Goal: Task Accomplishment & Management: Manage account settings

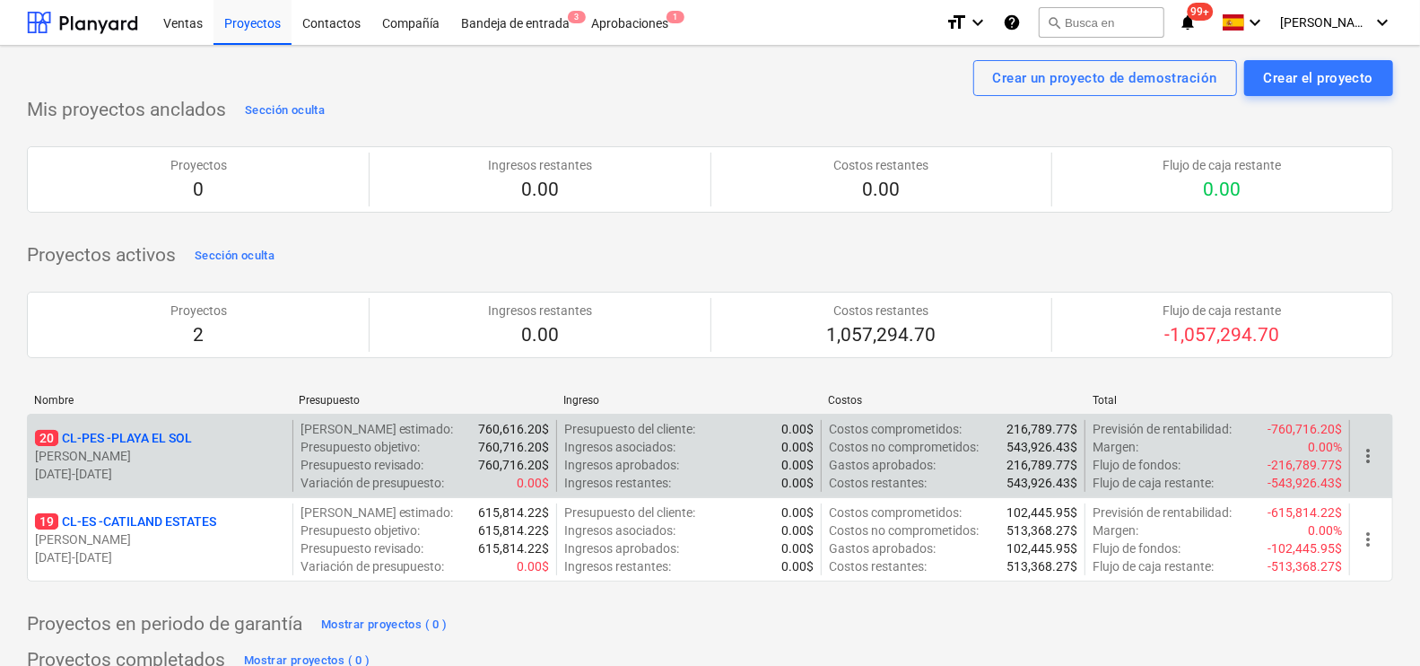
click at [170, 447] on p "[PERSON_NAME]" at bounding box center [160, 456] width 250 height 18
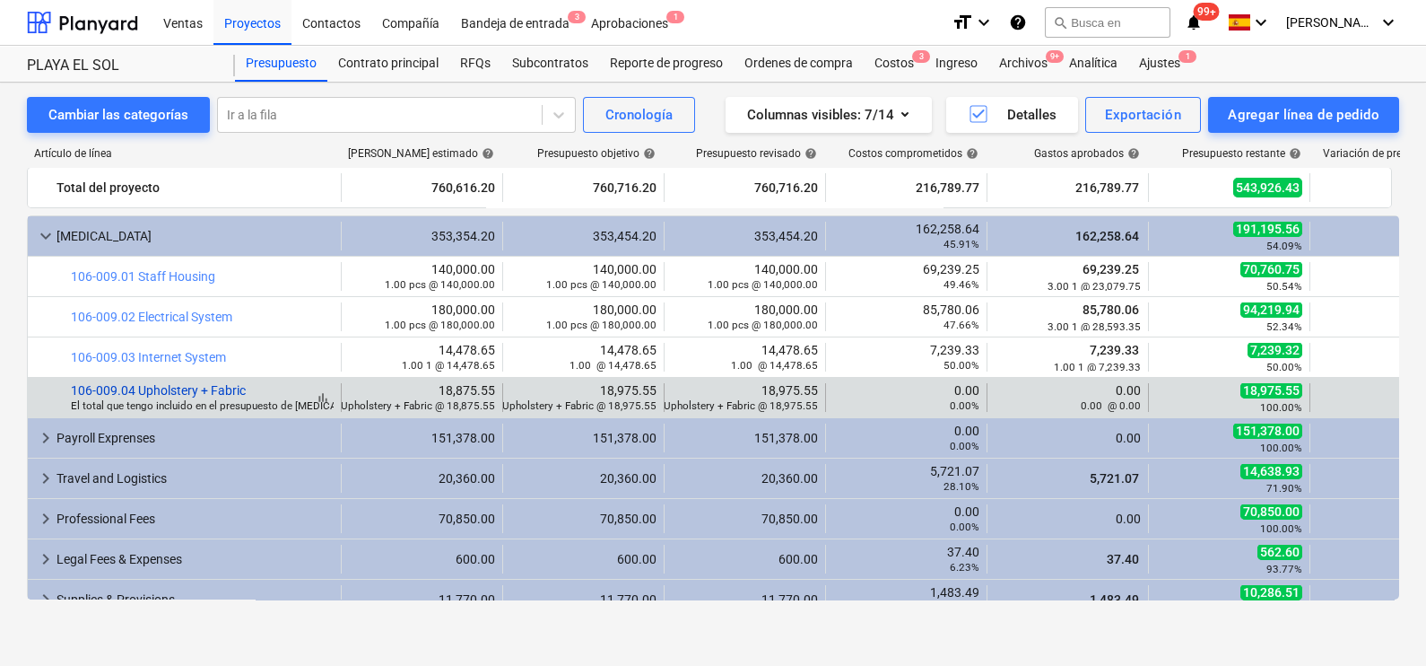
click at [217, 391] on link "106-009.04 Upholstery + Fabric" at bounding box center [158, 390] width 175 height 14
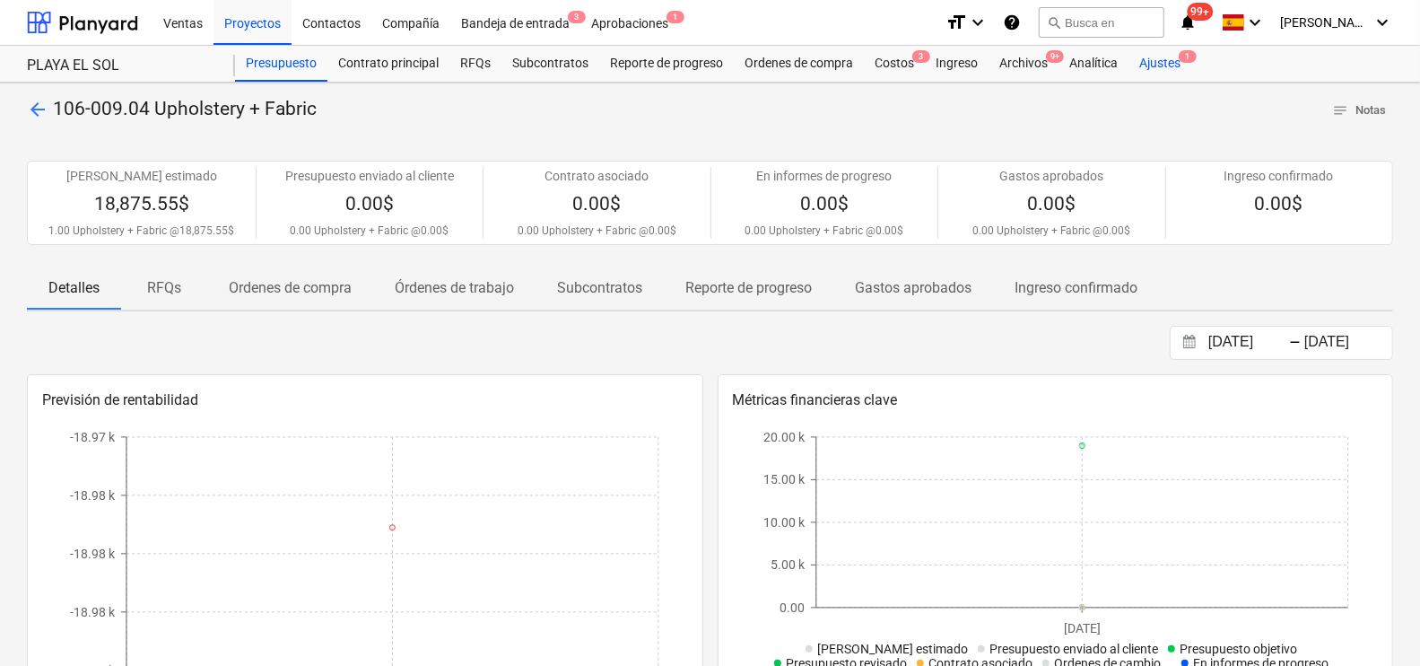
click at [1145, 61] on div "Ajustes 1" at bounding box center [1160, 64] width 63 height 36
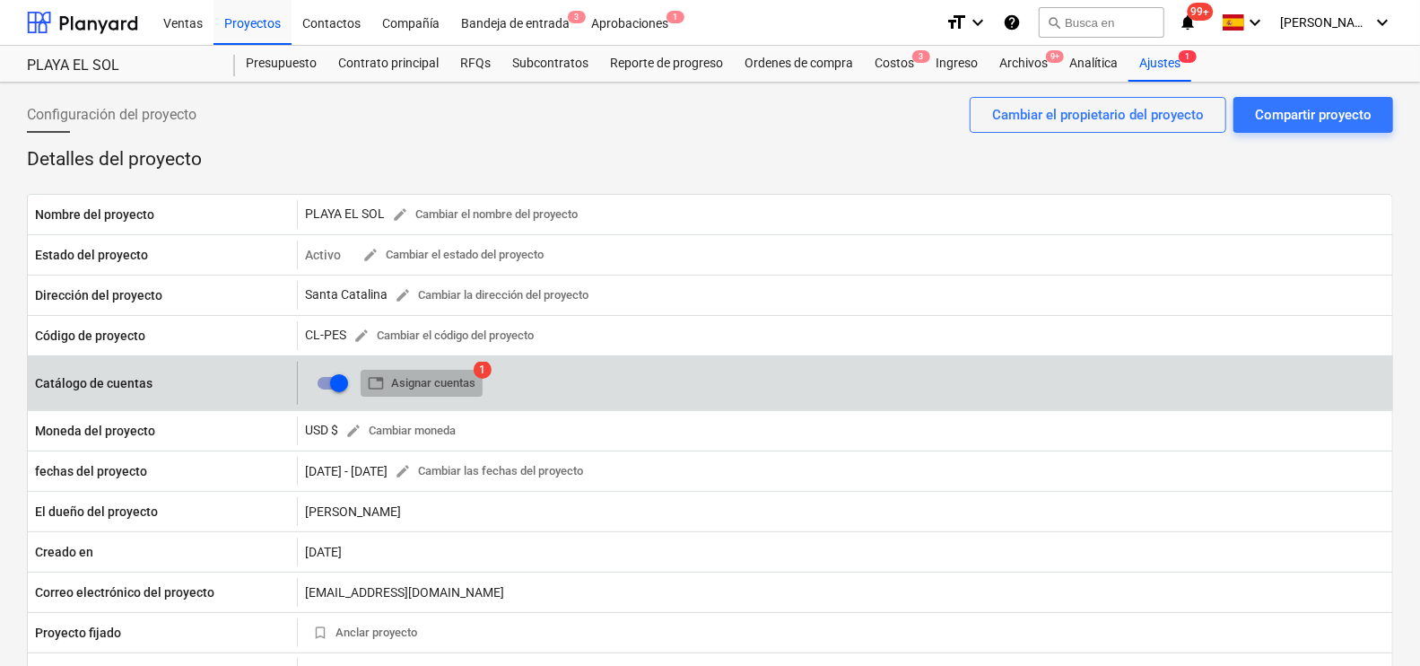
click at [408, 378] on span "table Asignar cuentas" at bounding box center [422, 383] width 108 height 21
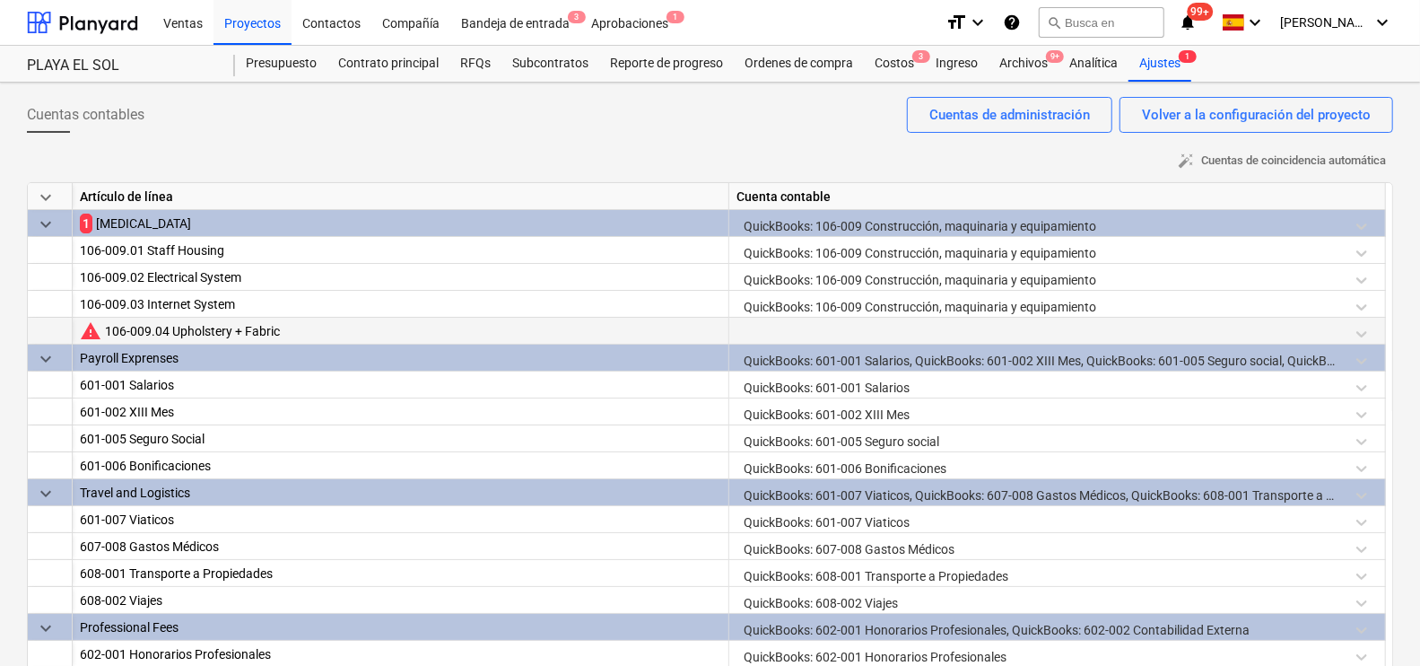
click at [1241, 330] on div at bounding box center [1057, 333] width 641 height 31
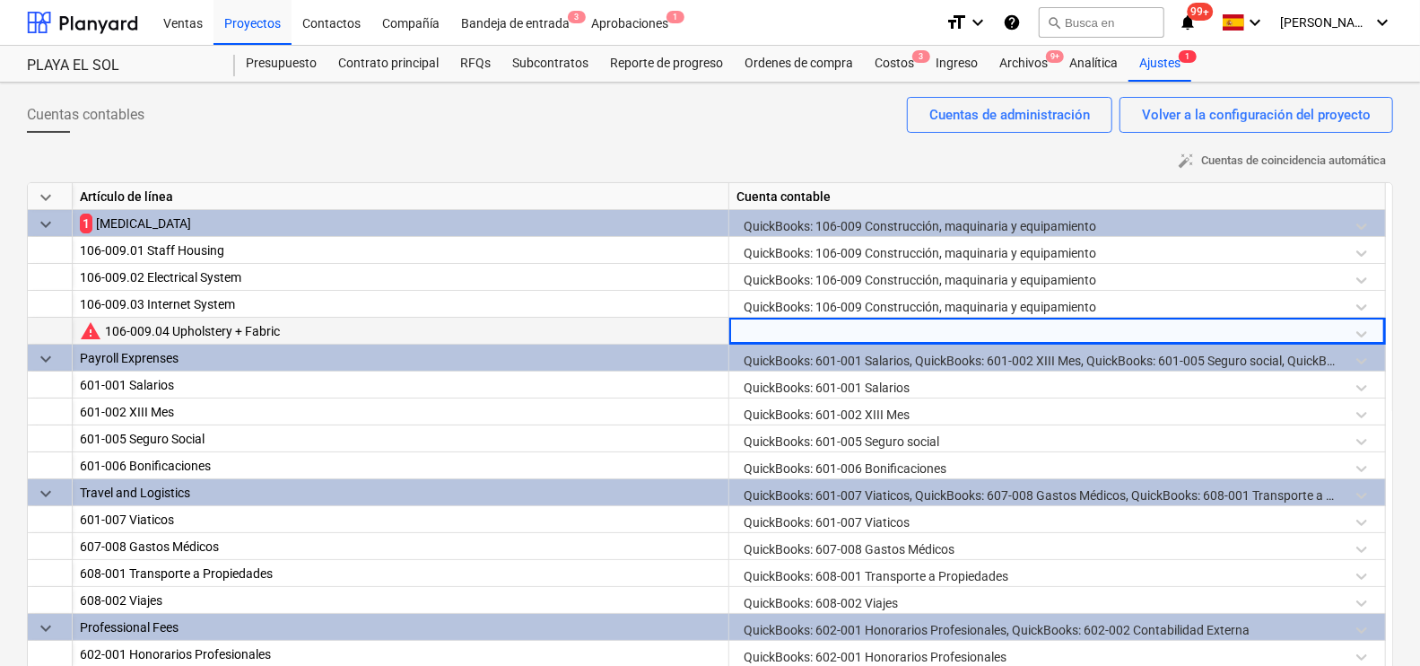
click at [1363, 341] on div at bounding box center [1057, 333] width 641 height 31
click at [1364, 336] on div at bounding box center [1057, 333] width 641 height 31
click at [1026, 324] on div at bounding box center [1057, 333] width 641 height 31
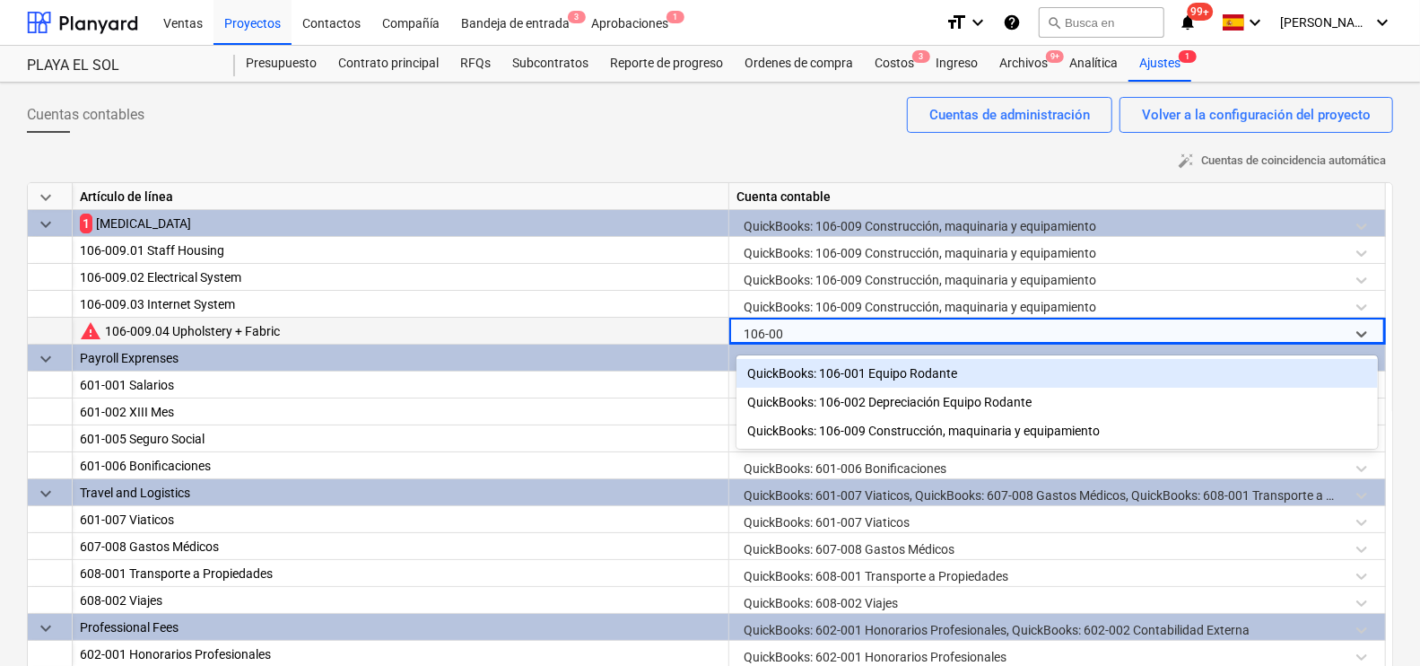
type input "106-009"
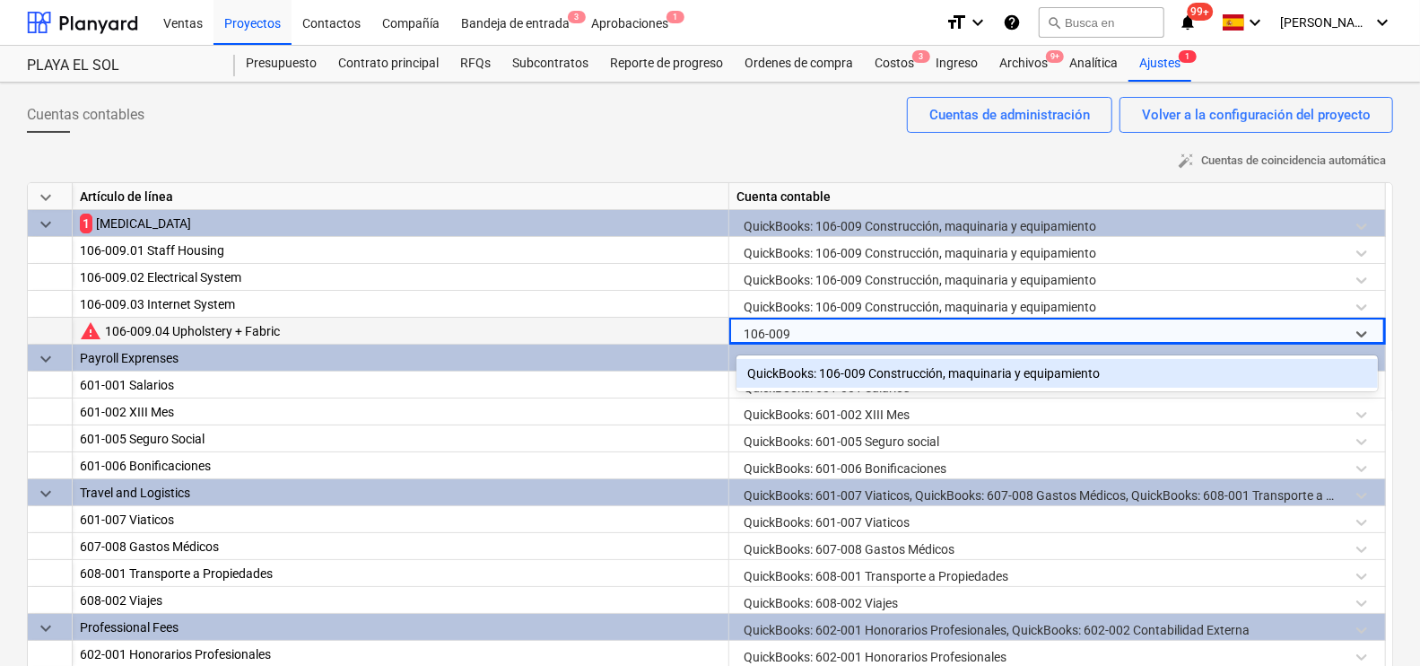
click at [1032, 372] on div "QuickBooks: 106-009 Construcción, maquinaria y equipamiento" at bounding box center [1057, 373] width 641 height 29
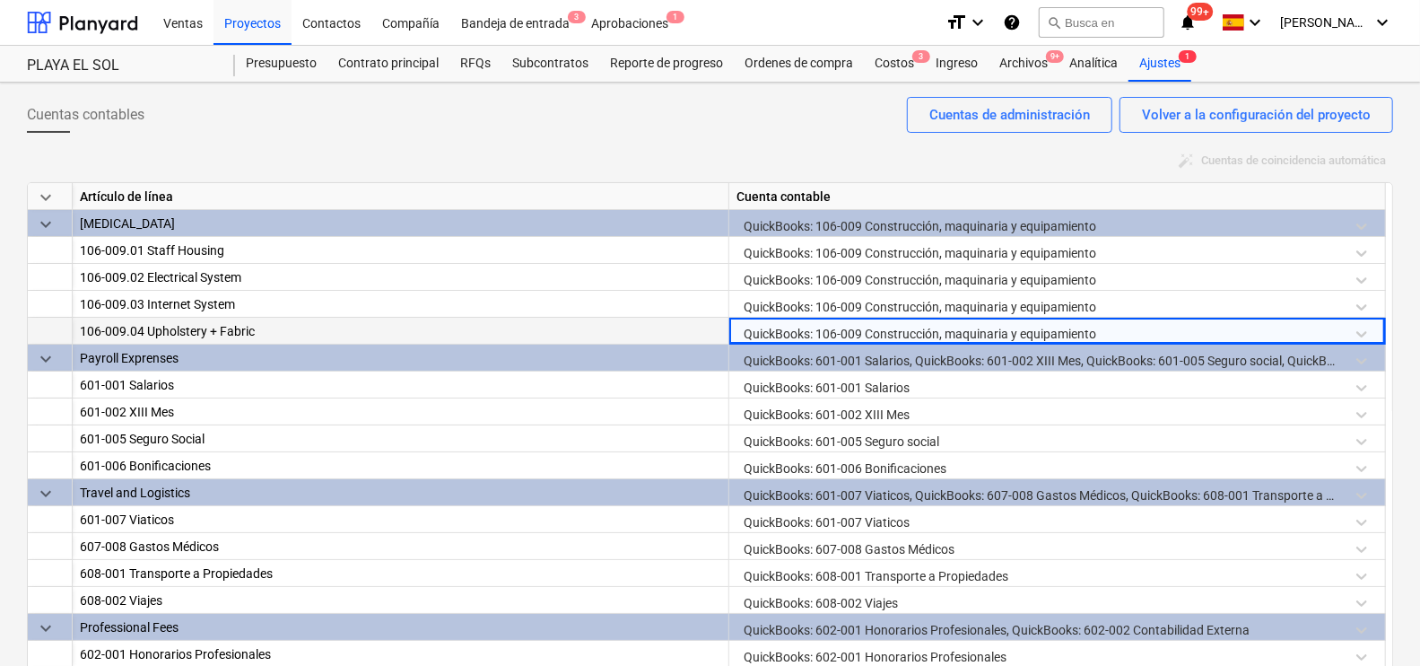
click at [602, 126] on div "Cuentas contables Volver a la configuración del proyecto Cuentas de administrac…" at bounding box center [710, 122] width 1366 height 50
click at [815, 147] on div "auto_fix_high Cuentas de coincidencia automática" at bounding box center [710, 161] width 1366 height 28
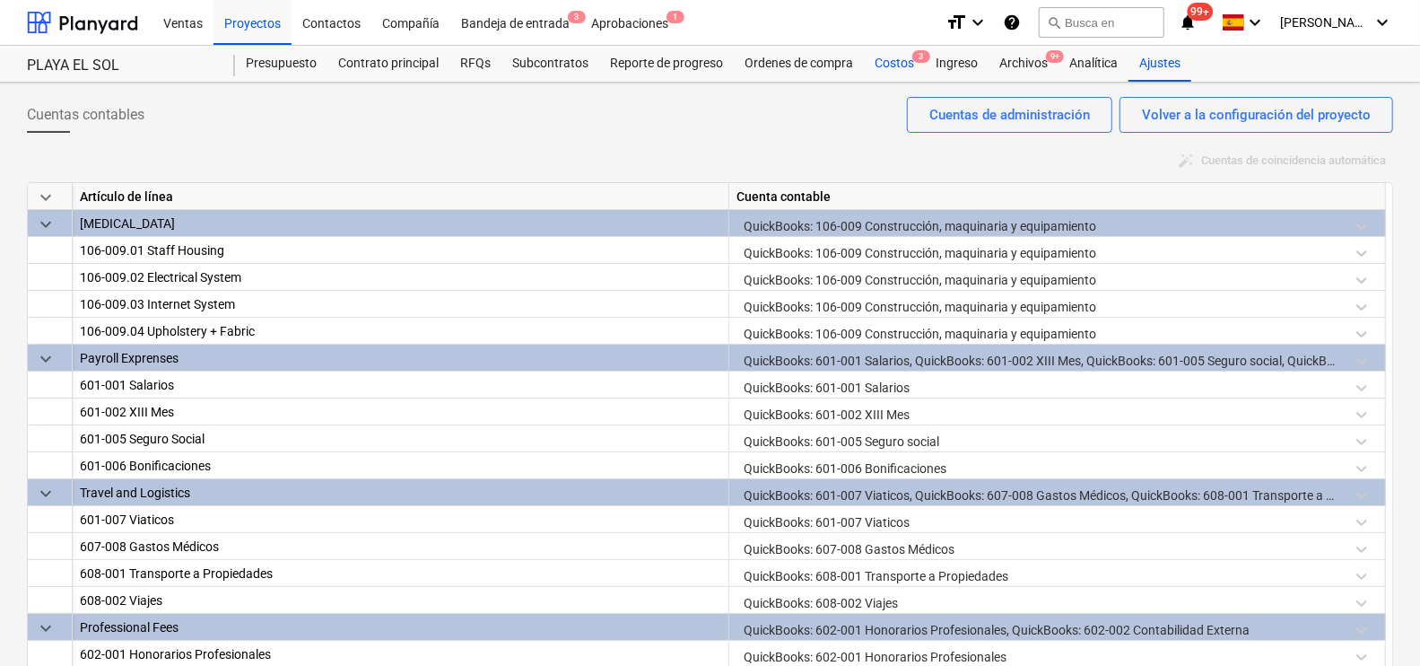
click at [903, 69] on div "Costos 3" at bounding box center [894, 64] width 61 height 36
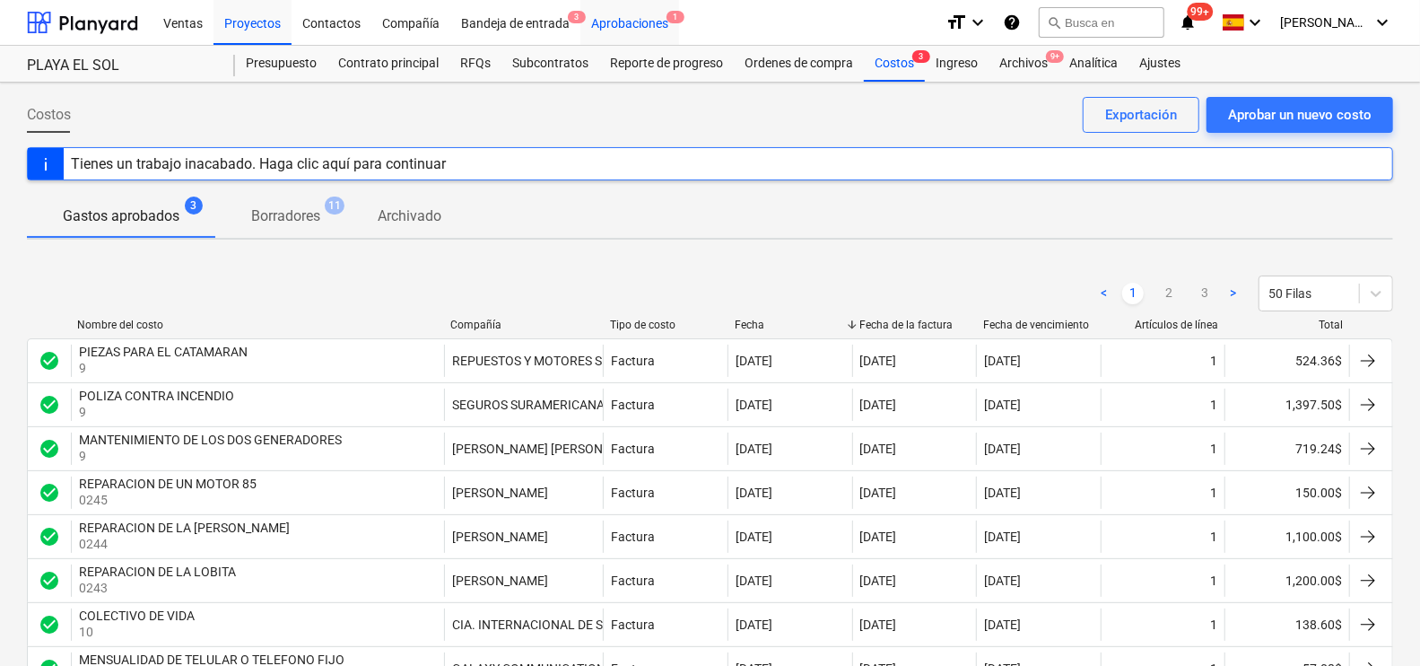
click at [626, 17] on div "Aprobaciones 1" at bounding box center [629, 22] width 99 height 46
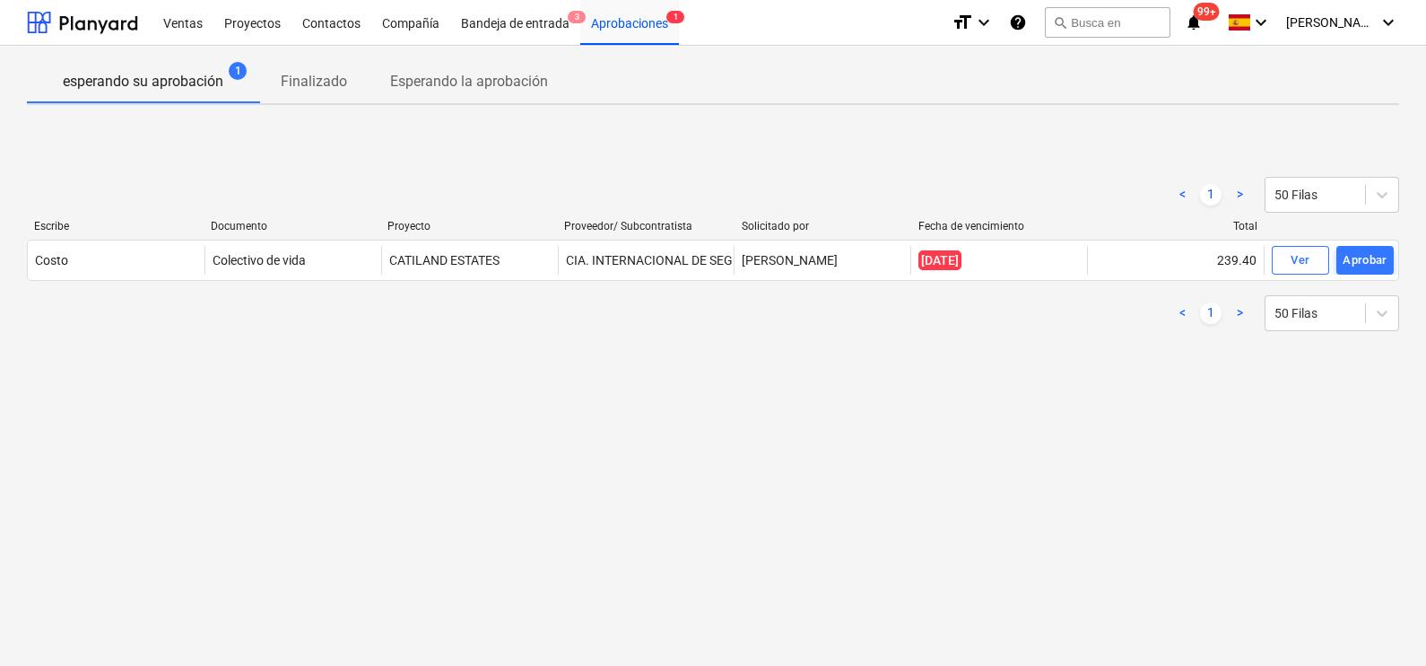
drag, startPoint x: 735, startPoint y: 490, endPoint x: 726, endPoint y: 493, distance: 9.4
click at [735, 489] on div "esperando su aprobación 1 Finalizado Esperando la aprobación < 1 > 50 Filas Esc…" at bounding box center [713, 356] width 1426 height 620
click at [610, 373] on div "< 1 > 50 Filas Escribe Documento Proyecto Proveedor/ Subcontratista Solicitado …" at bounding box center [713, 253] width 1373 height 269
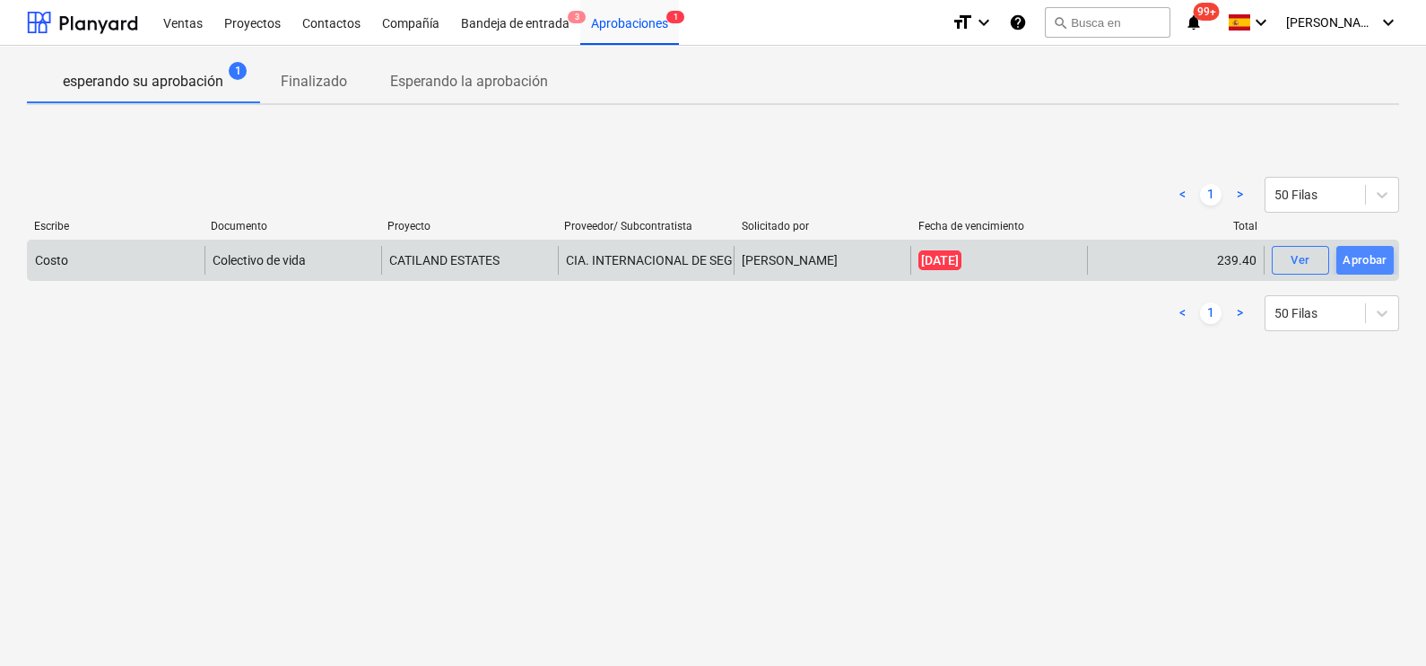
click at [1374, 262] on div "Aprobar" at bounding box center [1365, 260] width 45 height 21
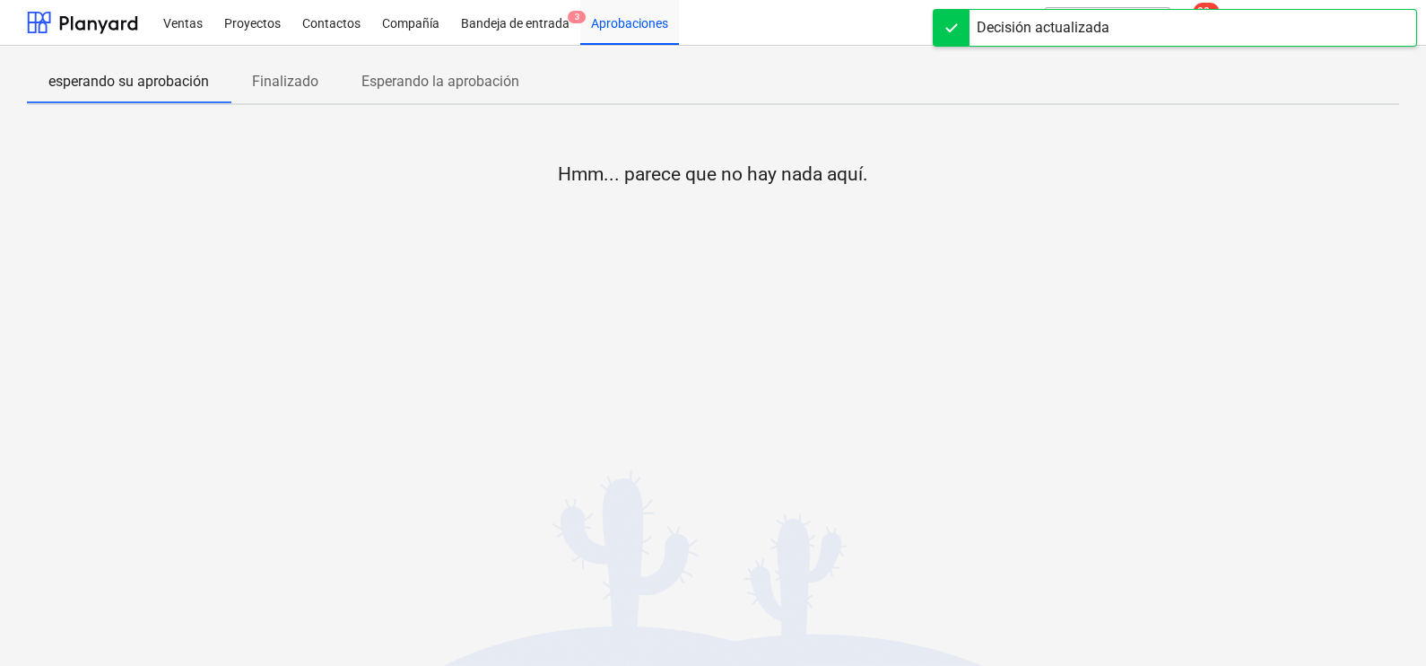
click at [888, 381] on div "Hmm... parece que no hay nada aquí." at bounding box center [713, 253] width 1373 height 269
click at [539, 25] on div "Bandeja de entrada 3" at bounding box center [515, 22] width 130 height 46
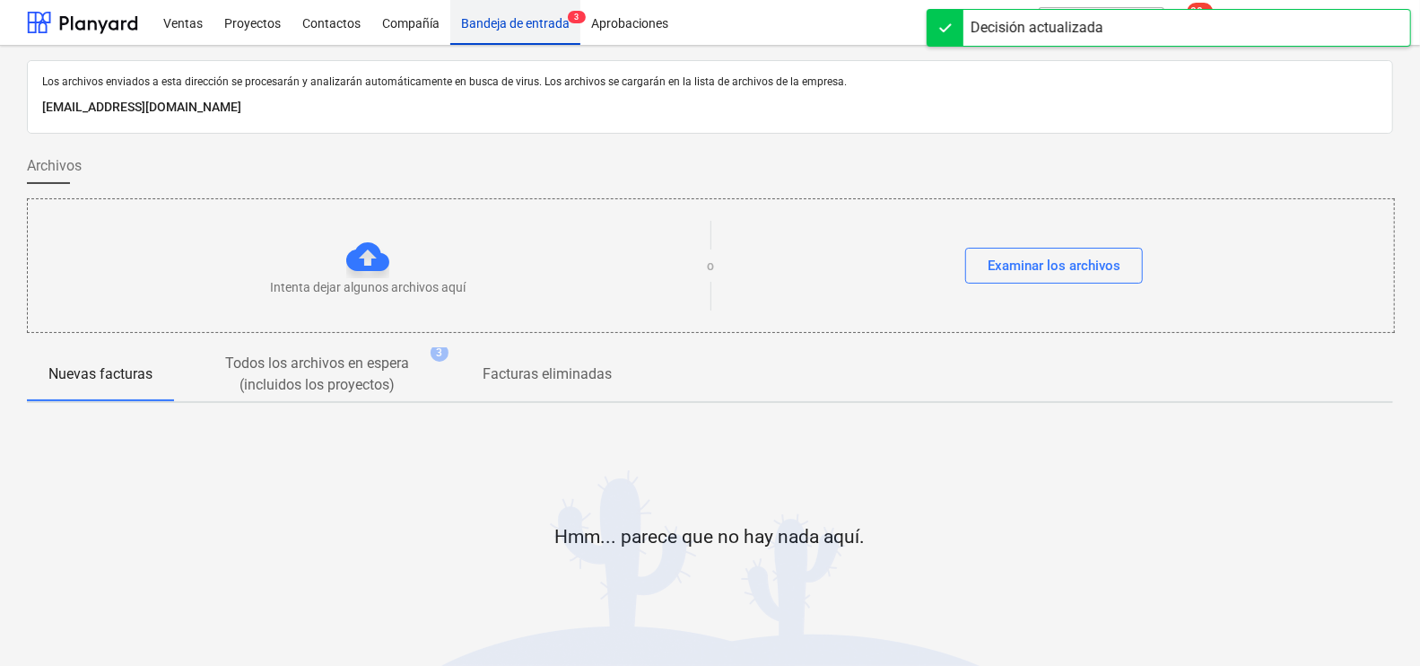
click at [542, 27] on div "Bandeja de entrada 3" at bounding box center [515, 22] width 130 height 46
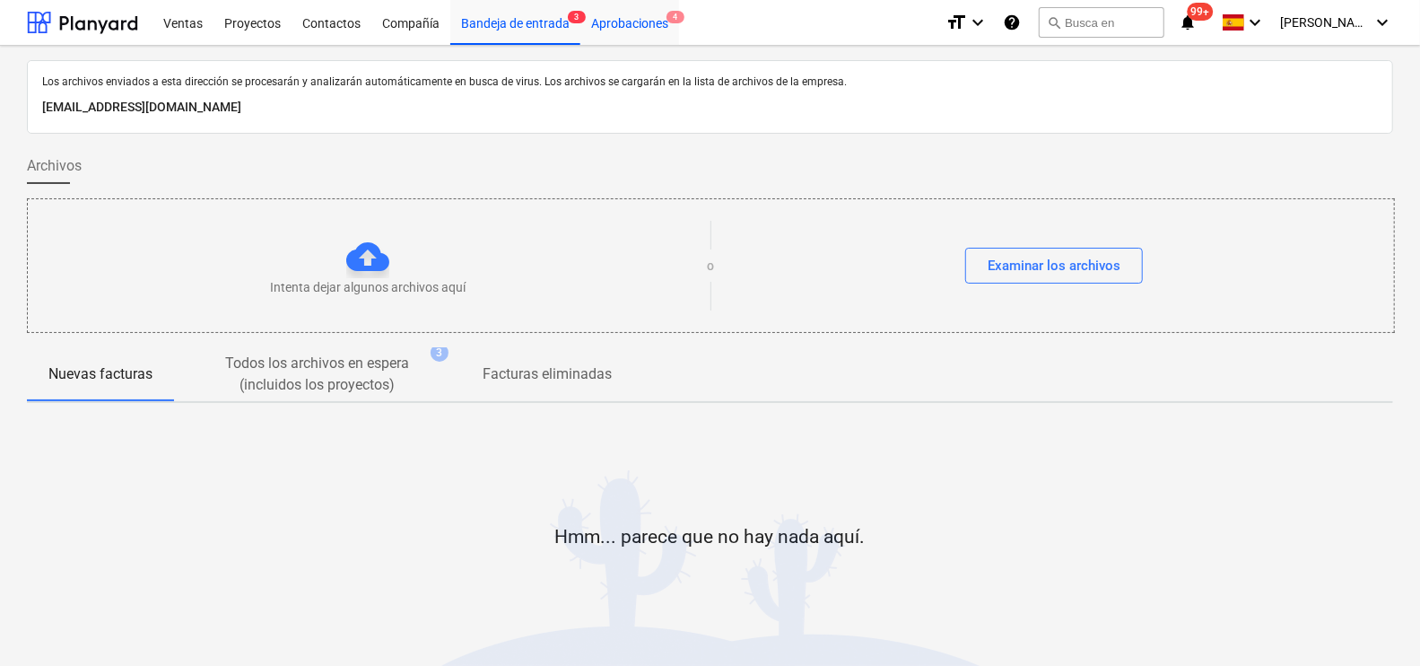
click at [664, 27] on div "Aprobaciones 4" at bounding box center [629, 22] width 99 height 46
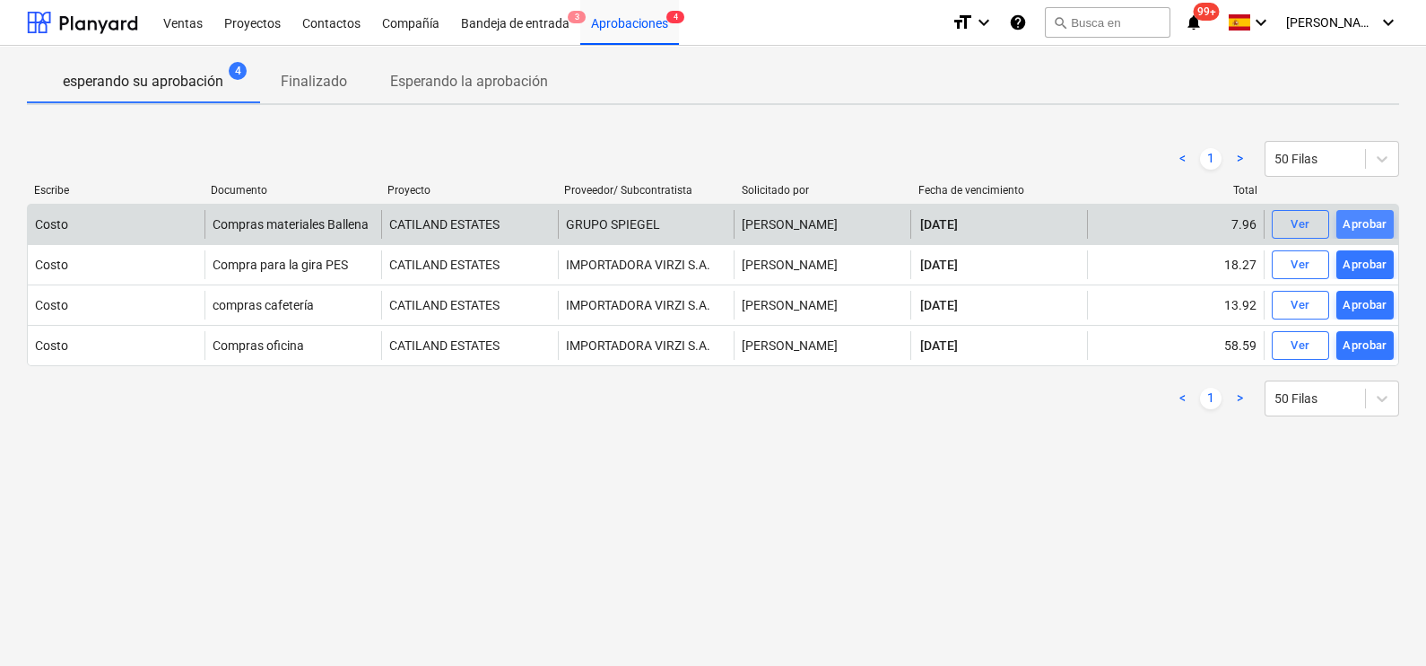
click at [1380, 221] on div "Aprobar" at bounding box center [1365, 224] width 45 height 21
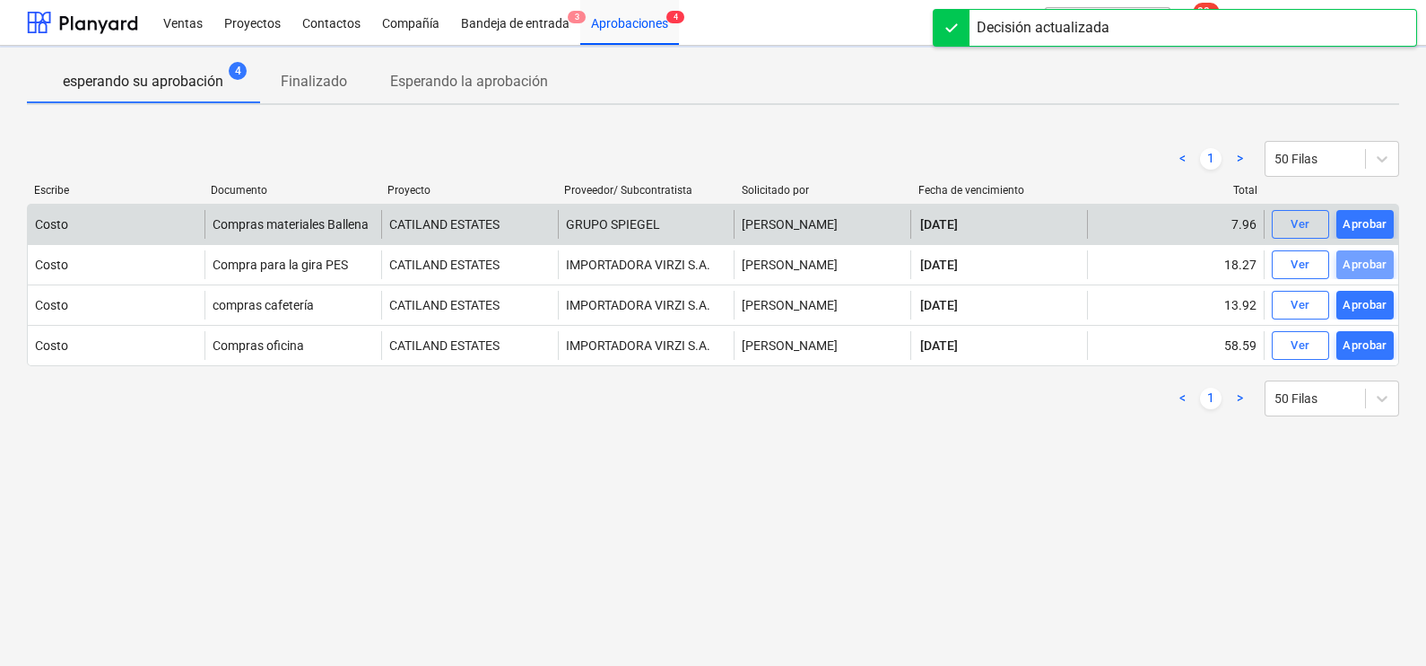
click at [1381, 266] on div "Aprobar" at bounding box center [1365, 265] width 45 height 21
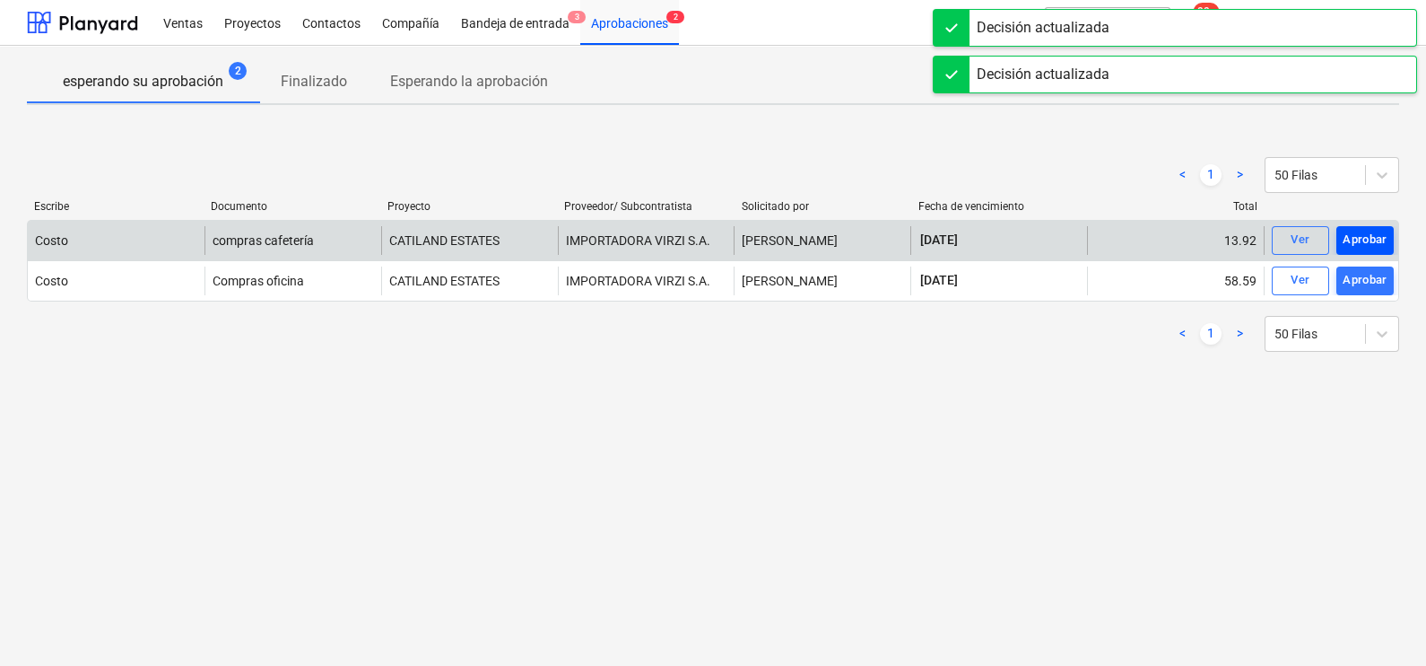
click at [1368, 242] on div "Aprobar" at bounding box center [1365, 240] width 45 height 21
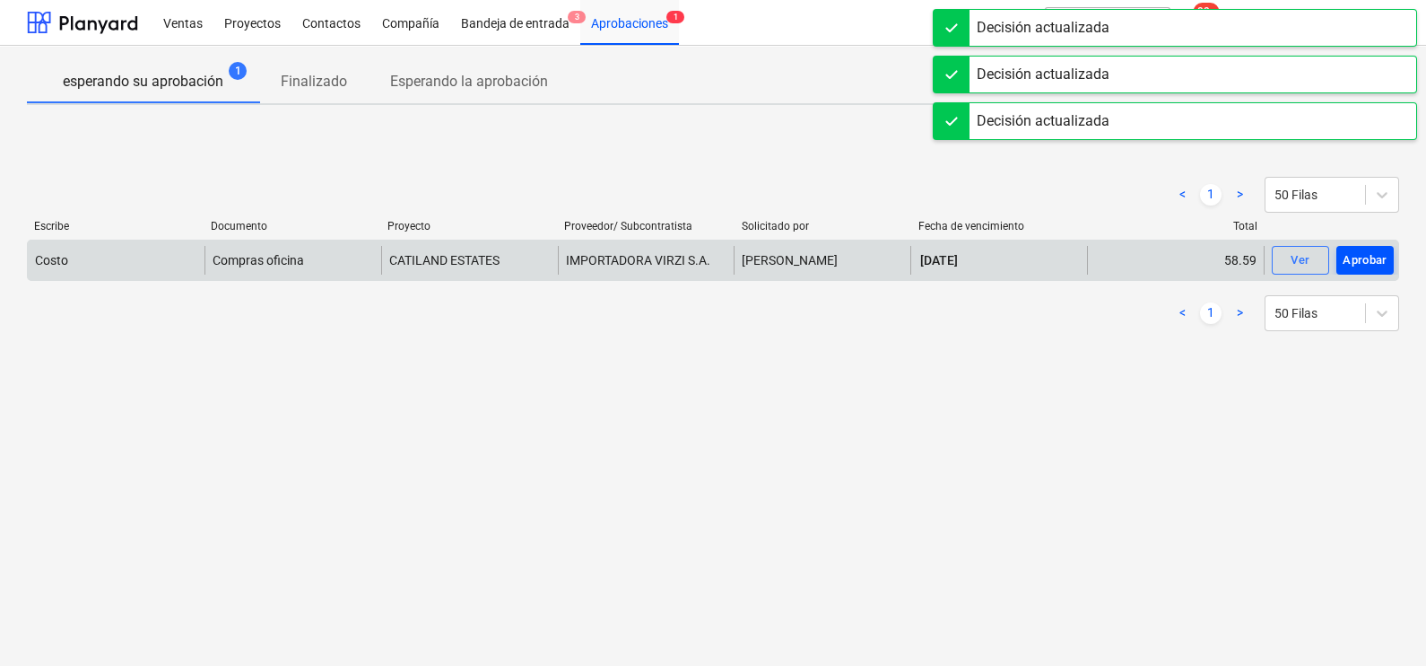
click at [1364, 247] on button "Aprobar" at bounding box center [1365, 260] width 57 height 29
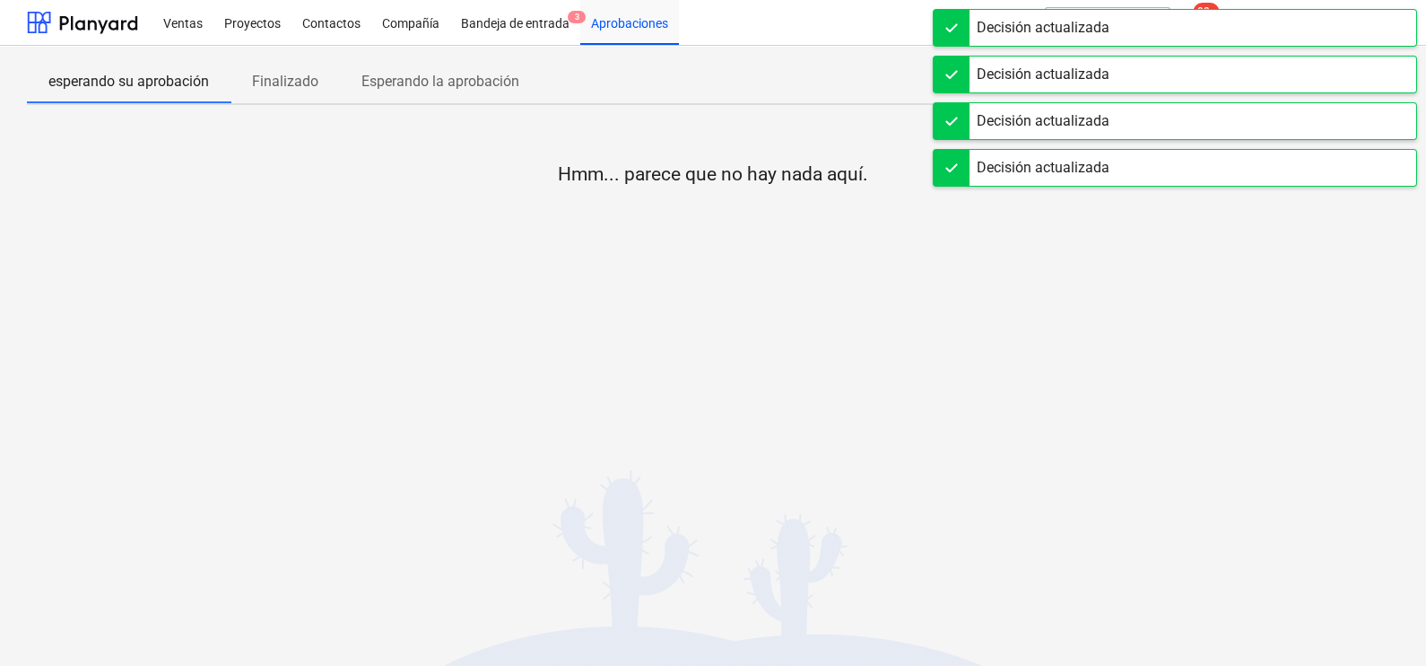
click at [1152, 233] on div at bounding box center [713, 241] width 1373 height 36
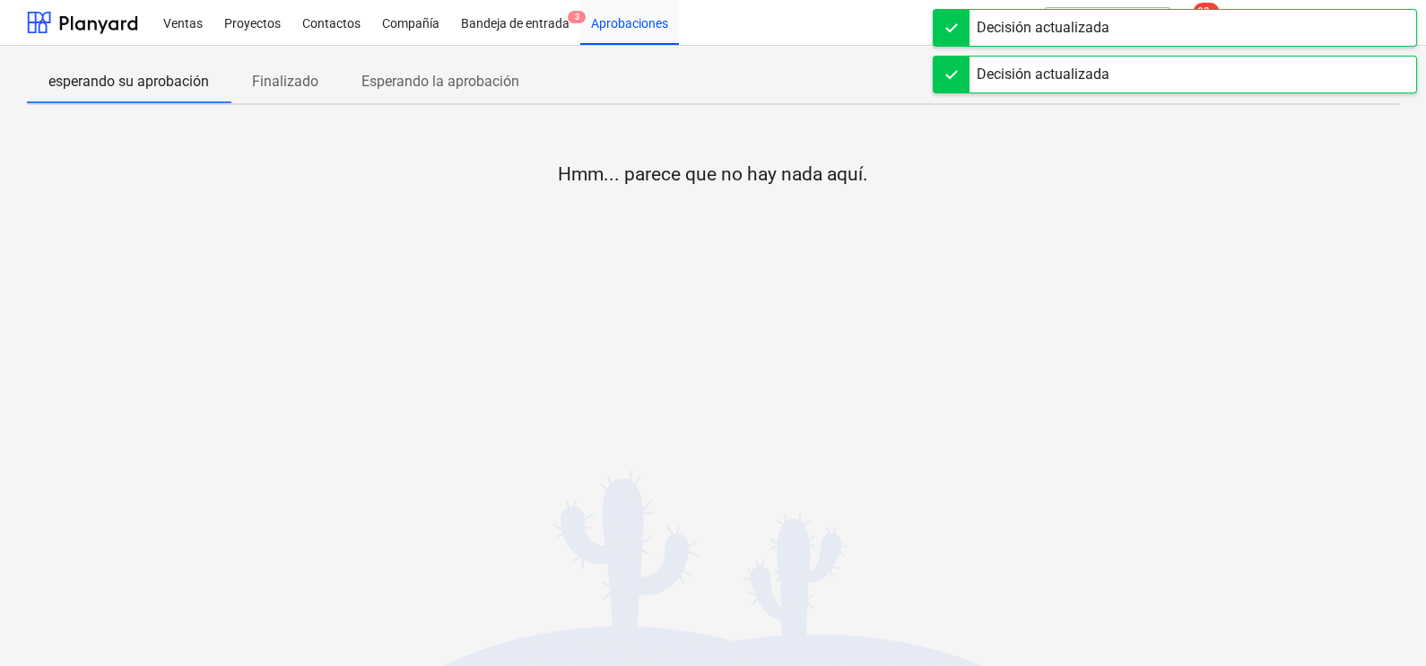
click at [677, 284] on div "Hmm... parece que no hay nada aquí." at bounding box center [713, 253] width 1373 height 269
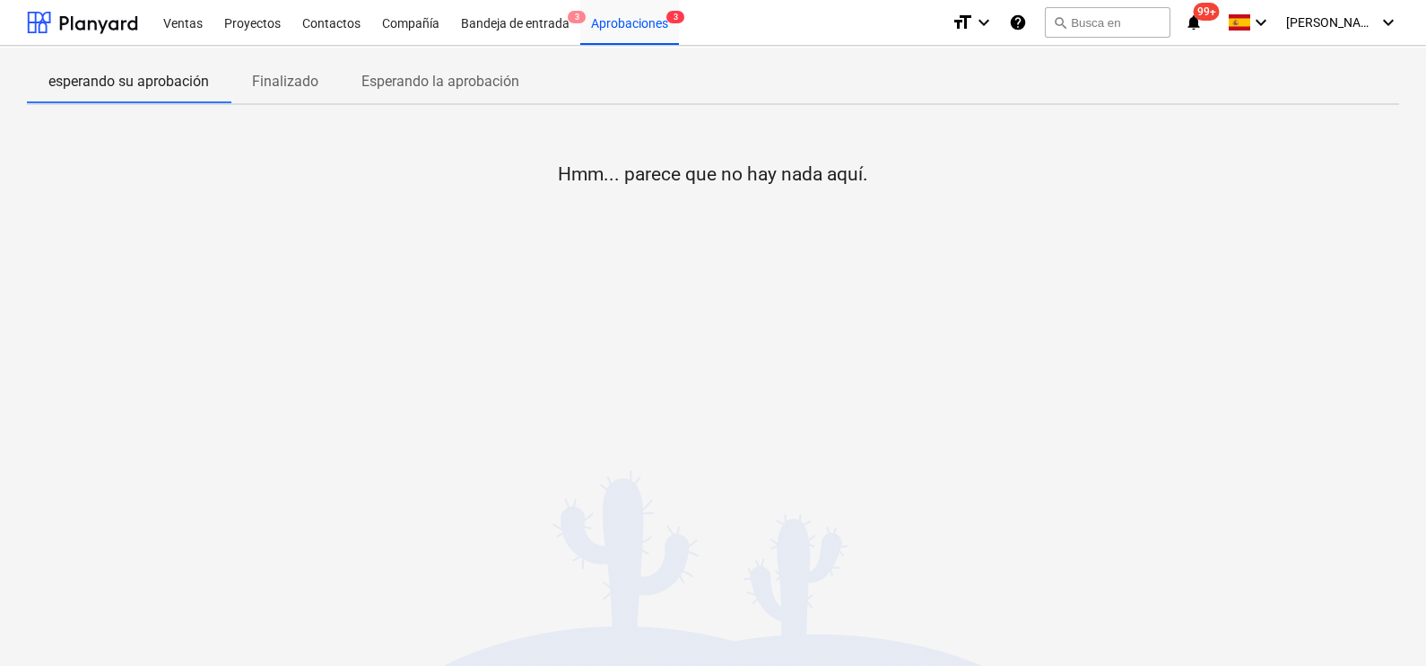
click at [268, 426] on div "esperando su aprobación Finalizado Esperando la aprobación Hmm... parece que no…" at bounding box center [713, 356] width 1426 height 620
